Goal: Information Seeking & Learning: Learn about a topic

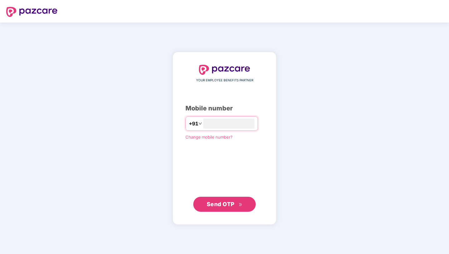
type input "**********"
click at [228, 205] on span "Send OTP" at bounding box center [221, 204] width 28 height 7
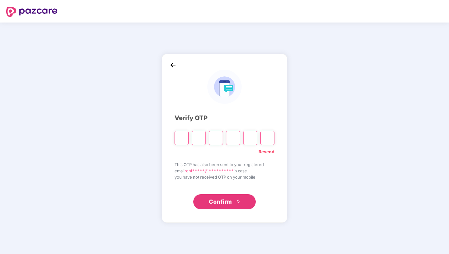
type input "*"
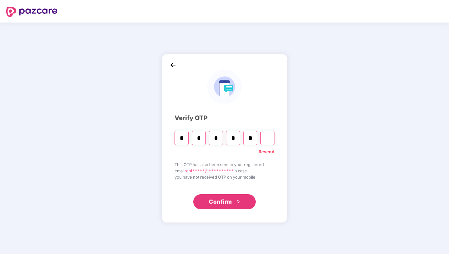
type input "*"
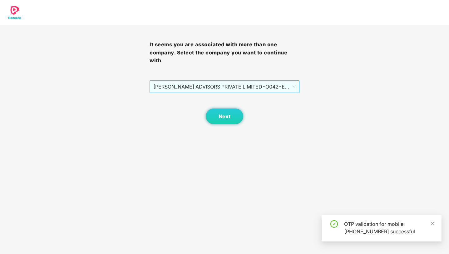
click at [208, 88] on span "[PERSON_NAME] ADVISORS PRIVATE LIMITED - O042 - EMPLOYEE" at bounding box center [224, 87] width 142 height 12
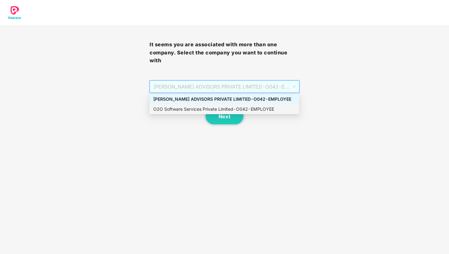
click at [206, 109] on div "O2O Software Services Private Limited - O042 - EMPLOYEE" at bounding box center [224, 109] width 142 height 7
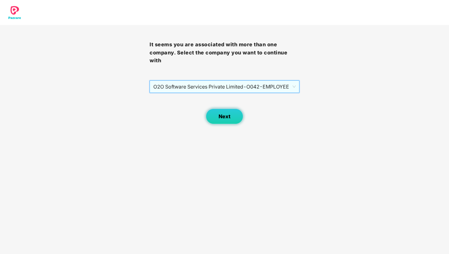
click at [218, 117] on button "Next" at bounding box center [224, 116] width 37 height 16
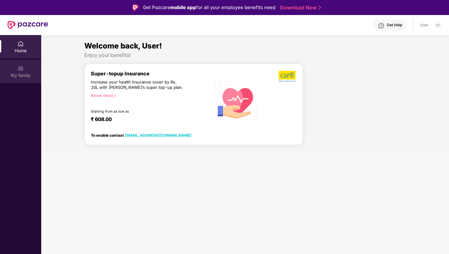
click at [33, 67] on div "My family" at bounding box center [20, 71] width 41 height 23
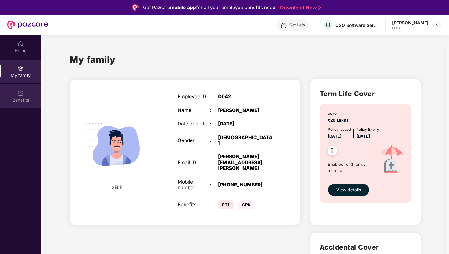
click at [27, 97] on div "Benefits" at bounding box center [20, 100] width 41 height 6
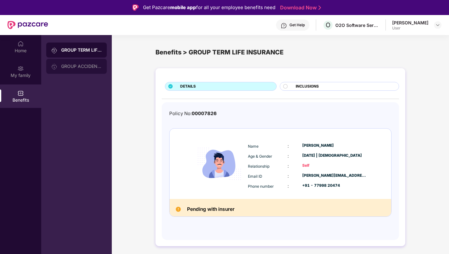
click at [86, 68] on div "GROUP ACCIDENTAL INSURANCE" at bounding box center [81, 66] width 41 height 5
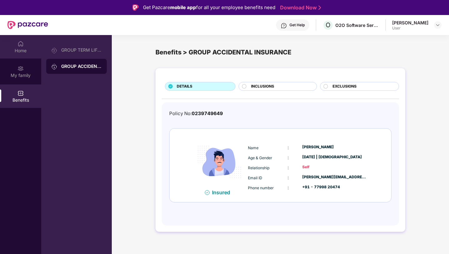
click at [20, 49] on div "Home" at bounding box center [20, 50] width 41 height 6
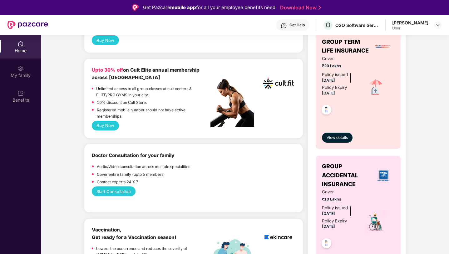
scroll to position [190, 0]
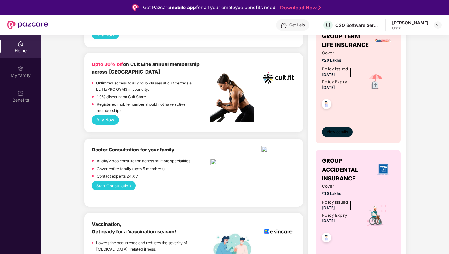
click at [341, 131] on span "View details" at bounding box center [337, 132] width 21 height 6
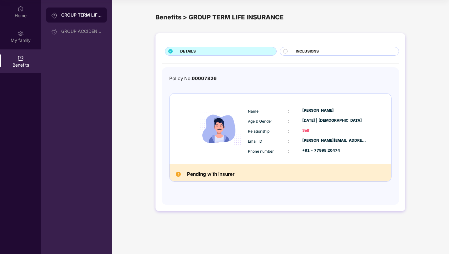
scroll to position [0, 0]
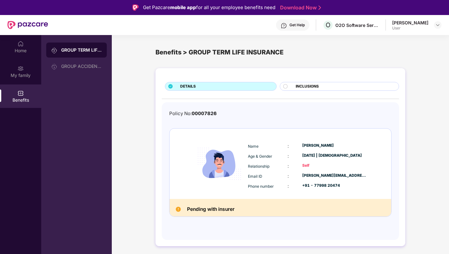
click at [300, 87] on span "INCLUSIONS" at bounding box center [307, 86] width 23 height 6
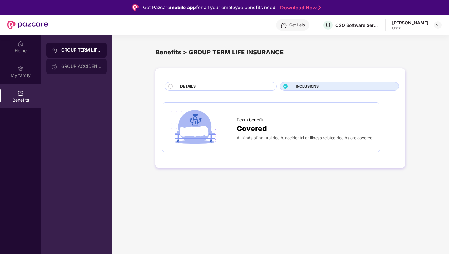
click at [87, 62] on div "GROUP ACCIDENTAL INSURANCE" at bounding box center [76, 66] width 61 height 15
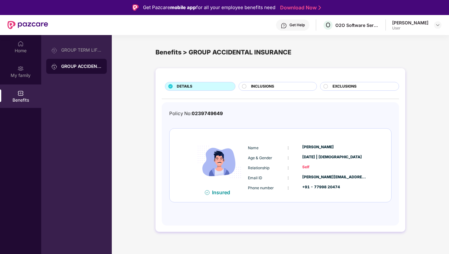
click at [272, 88] on span "INCLUSIONS" at bounding box center [262, 86] width 23 height 6
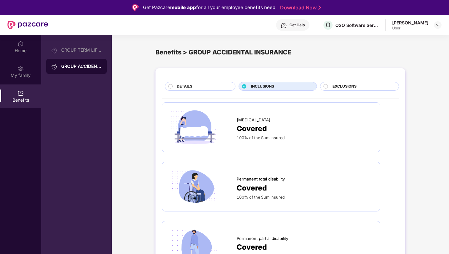
click at [331, 90] on div "EXCLUSIONS" at bounding box center [363, 86] width 66 height 7
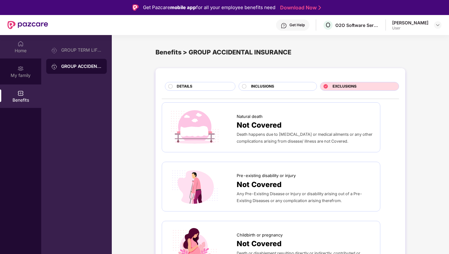
click at [24, 45] on div "Home" at bounding box center [20, 46] width 41 height 23
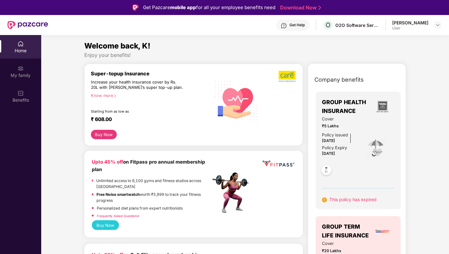
click at [328, 171] on img at bounding box center [326, 170] width 15 height 15
